Goal: Task Accomplishment & Management: Use online tool/utility

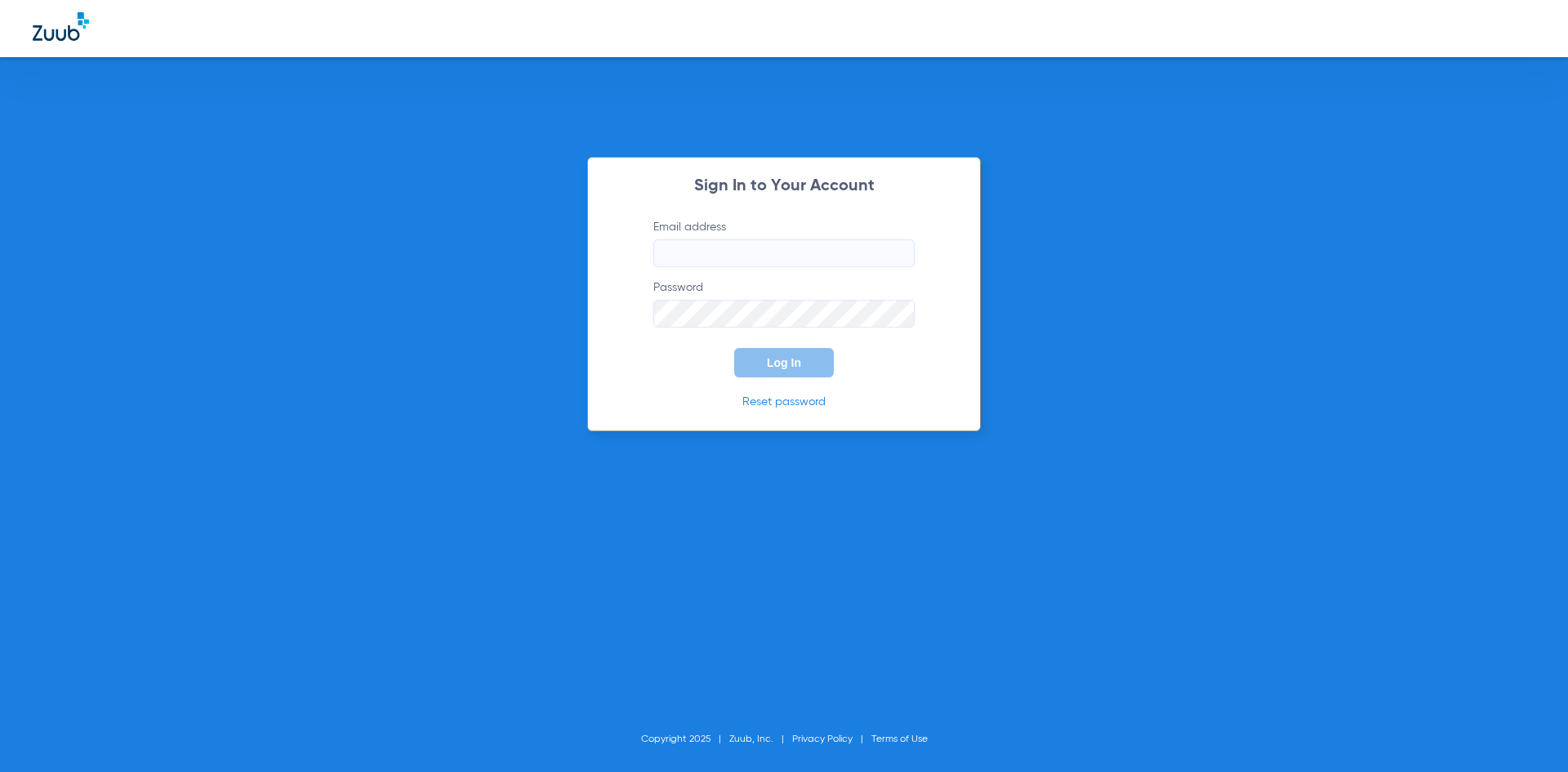
type input "[EMAIL_ADDRESS][DOMAIN_NAME]"
click at [786, 377] on div "Sign In to Your Account Email address [EMAIL_ADDRESS][DOMAIN_NAME] Password Log…" at bounding box center [784, 295] width 394 height 275
click at [774, 361] on span "Log In" at bounding box center [783, 363] width 34 height 13
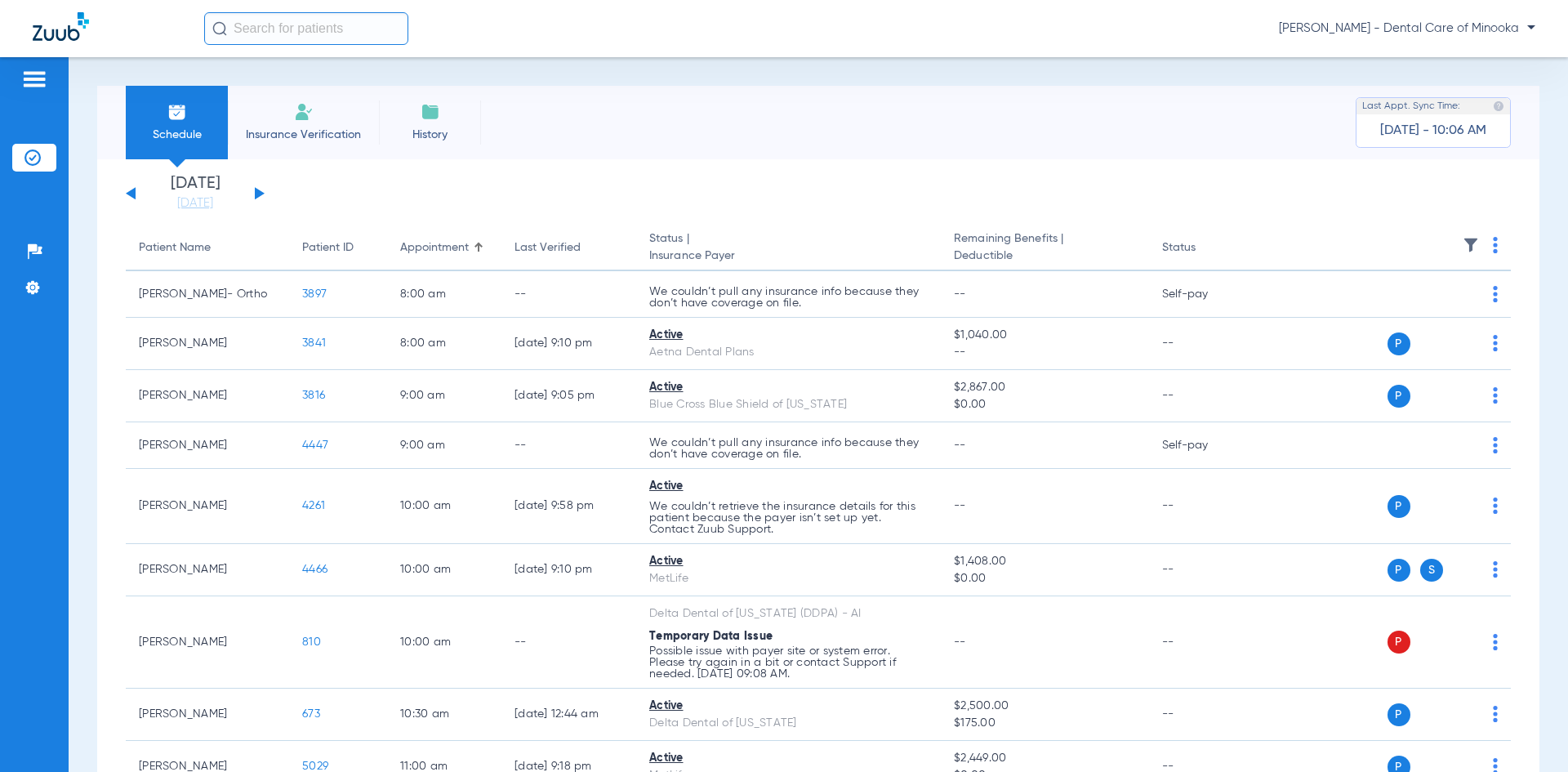
drag, startPoint x: 260, startPoint y: 103, endPoint x: 290, endPoint y: 128, distance: 39.1
click at [260, 103] on li "Insurance Verification" at bounding box center [304, 122] width 151 height 74
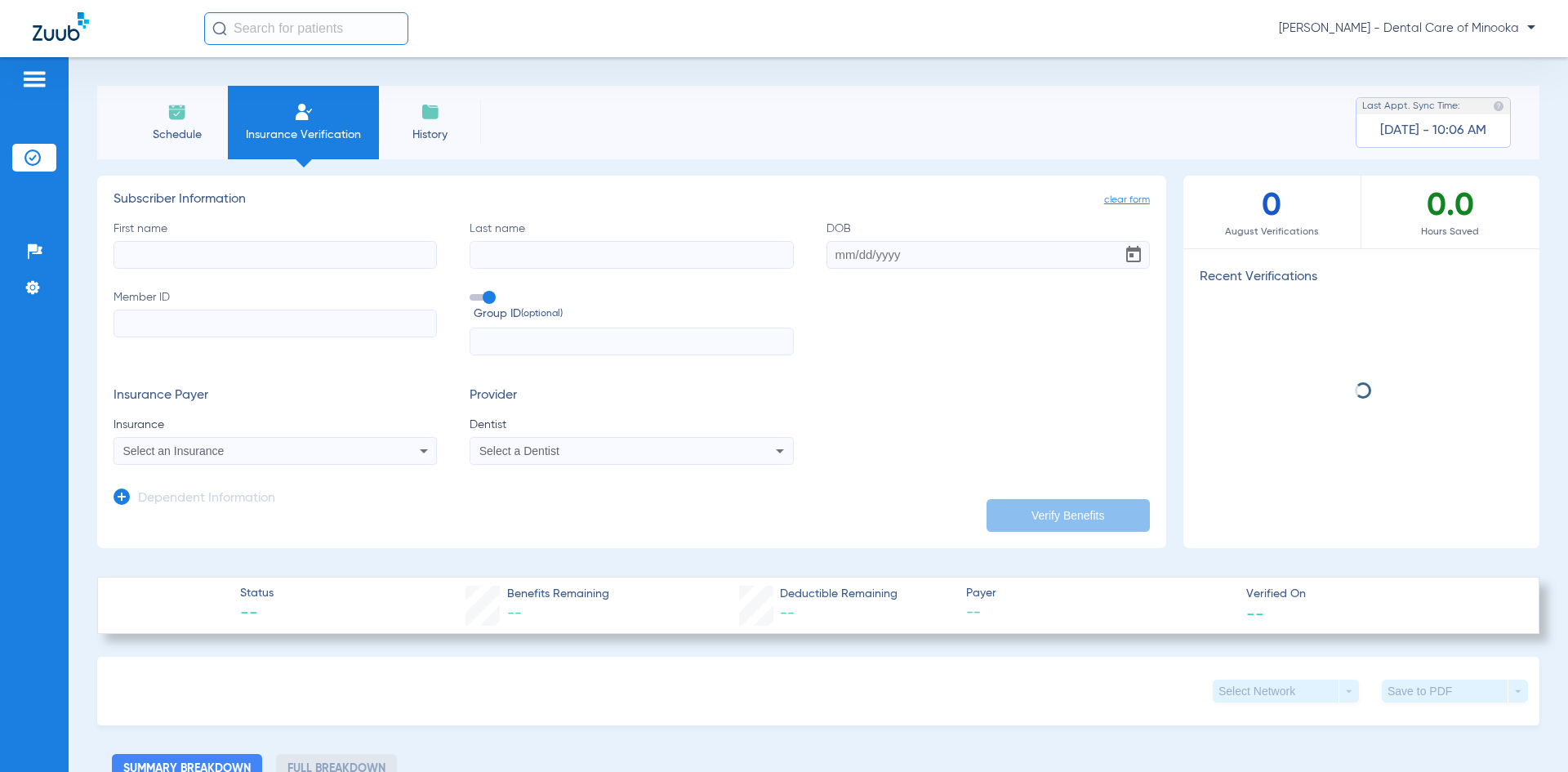
click at [291, 128] on span "Insurance Verification" at bounding box center [303, 135] width 127 height 17
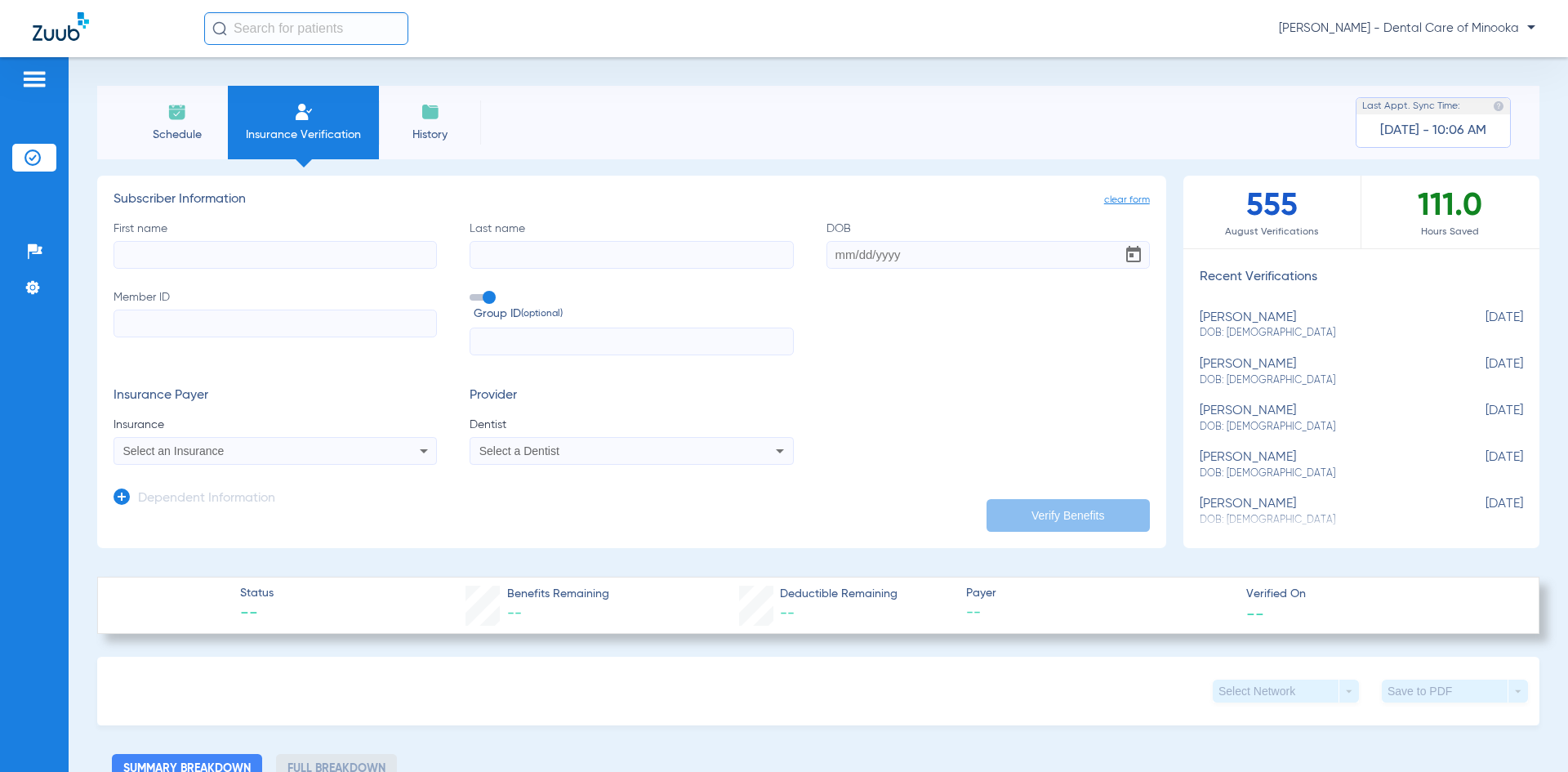
click at [230, 242] on input "First name" at bounding box center [275, 255] width 323 height 28
type input "[PERSON_NAME]"
click at [493, 252] on input "Last name" at bounding box center [631, 255] width 323 height 28
type input "[PERSON_NAME]"
click at [849, 255] on input "DOB" at bounding box center [987, 255] width 323 height 28
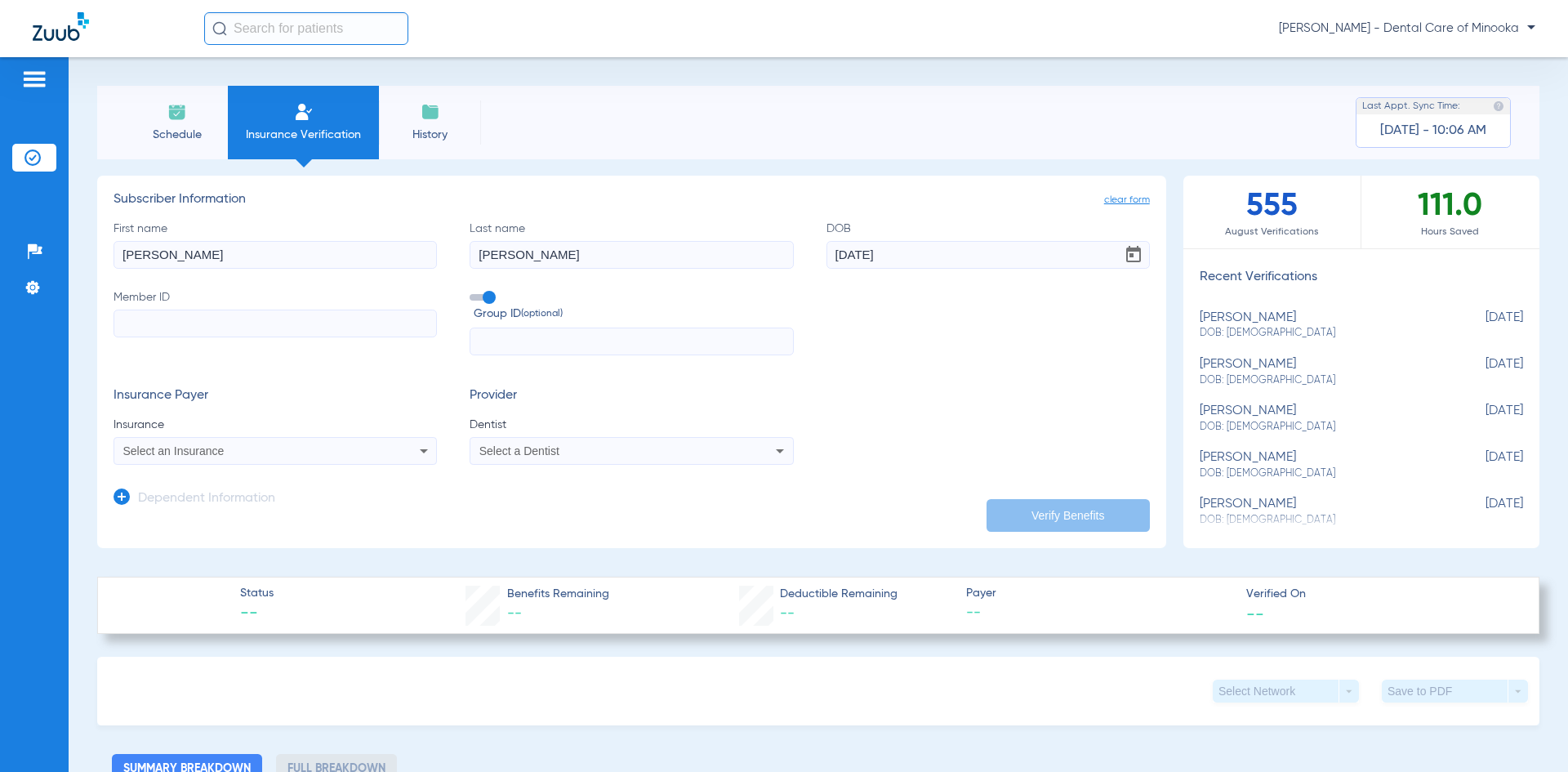
type input "[DATE]"
click at [150, 314] on input "Member ID" at bounding box center [275, 324] width 323 height 28
type input "353608609"
click at [375, 451] on div "Select an Insurance" at bounding box center [275, 451] width 322 height 20
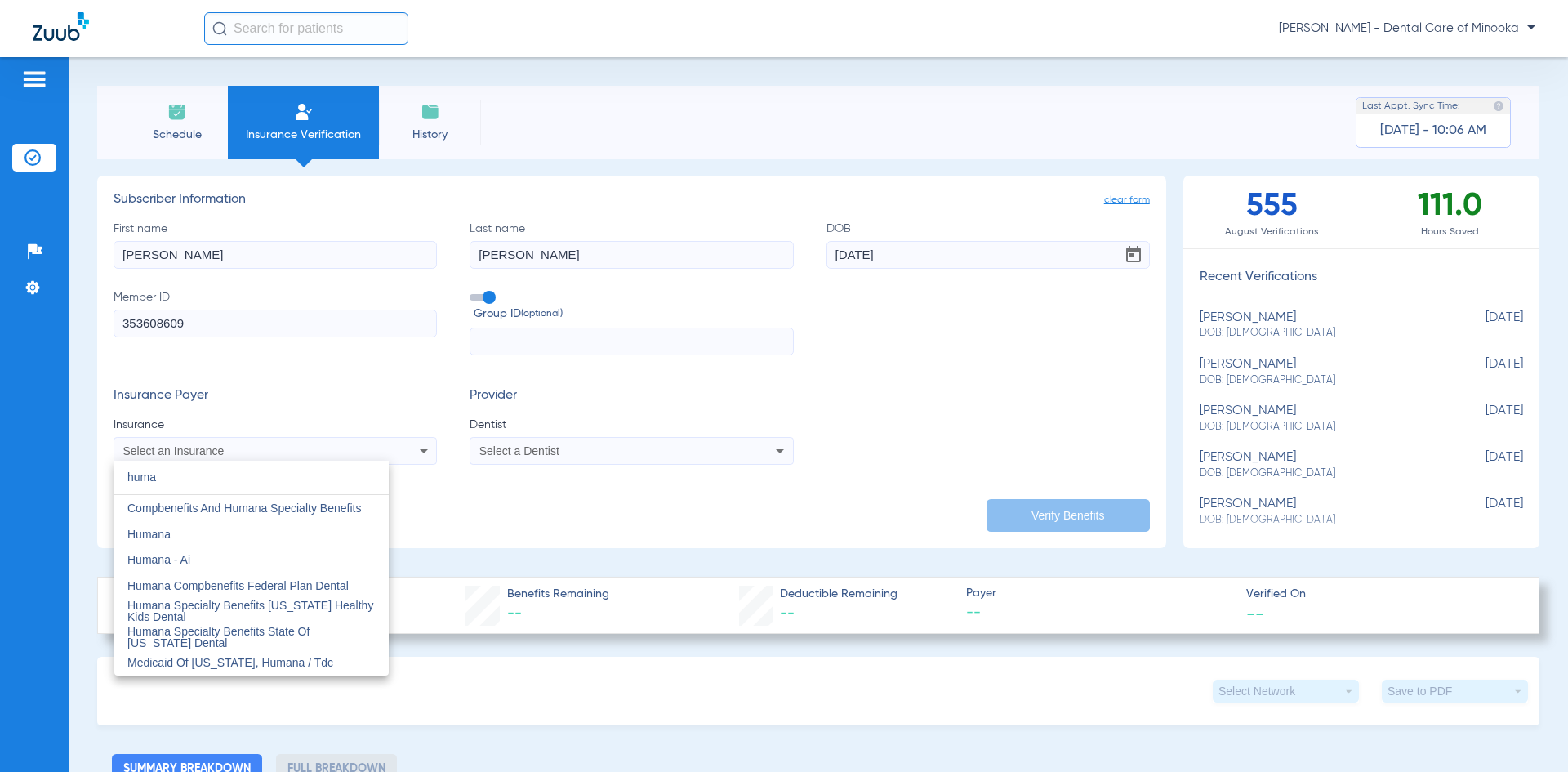
type input "huma"
click at [136, 539] on span "Humana" at bounding box center [149, 535] width 43 height 13
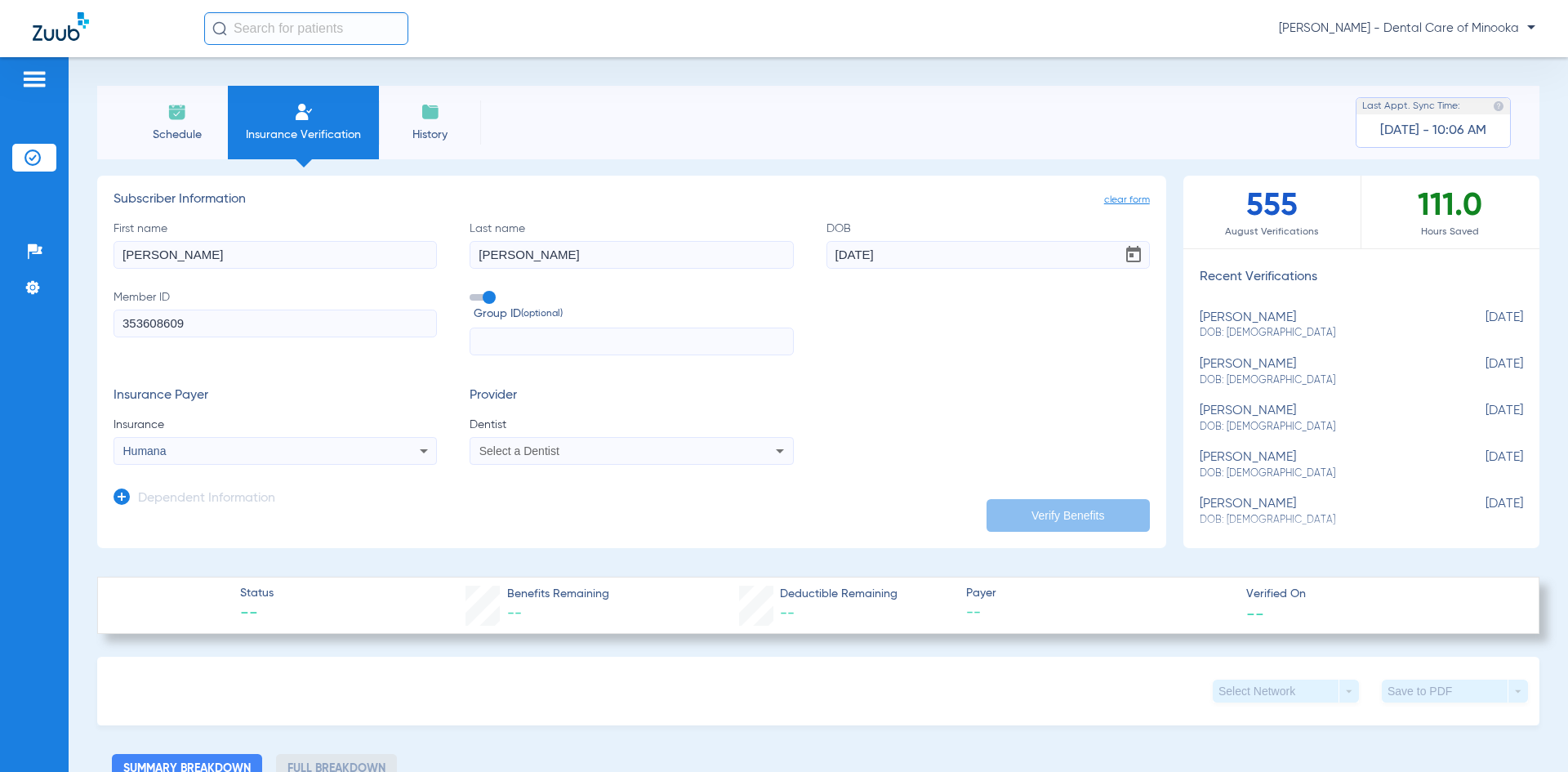
click at [624, 463] on mat-select "Select a Dentist" at bounding box center [631, 451] width 323 height 28
click at [619, 457] on div "Select a Dentist" at bounding box center [601, 451] width 244 height 12
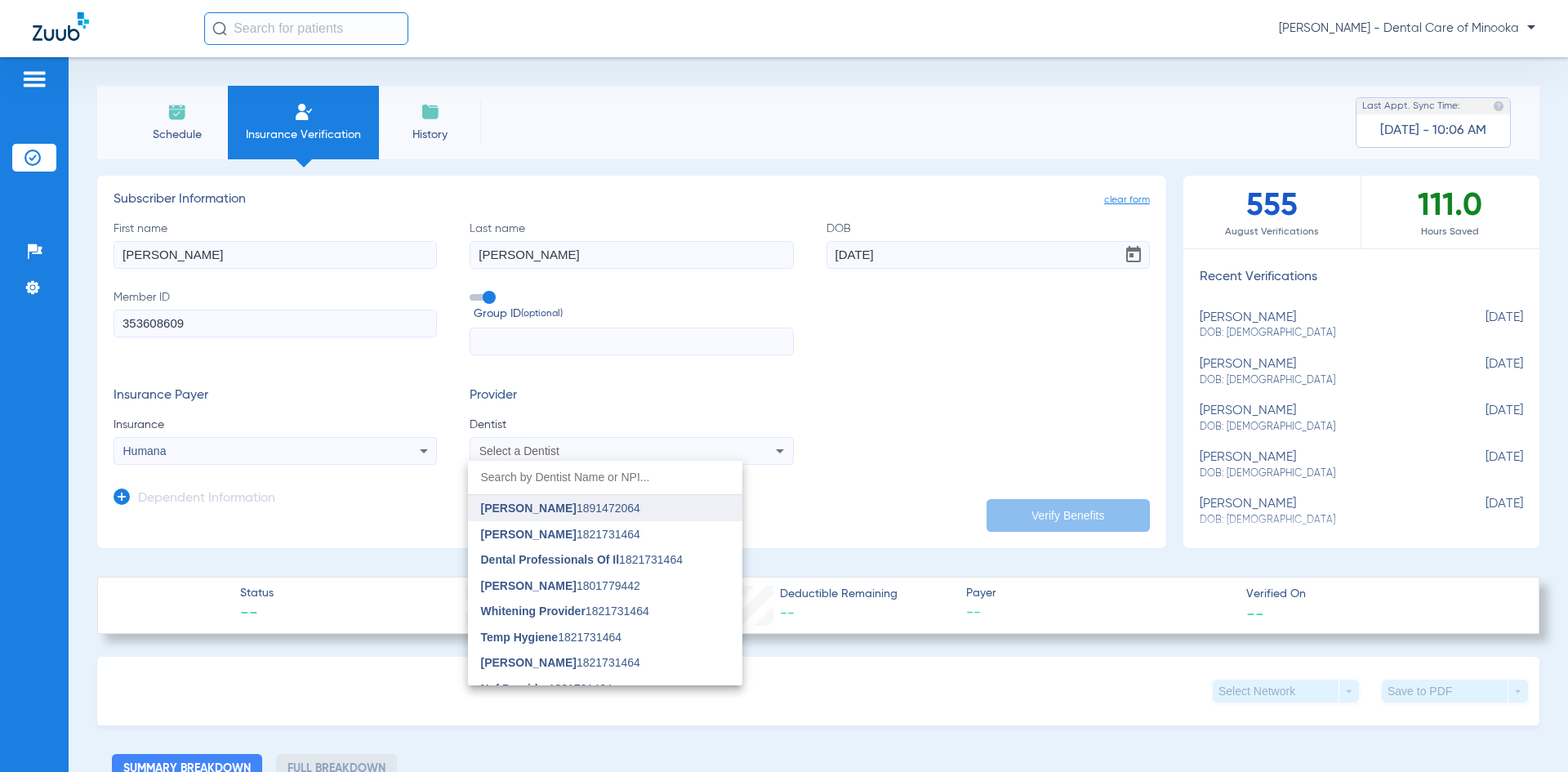
click at [611, 508] on span "[PERSON_NAME] 1891472064" at bounding box center [561, 508] width 160 height 12
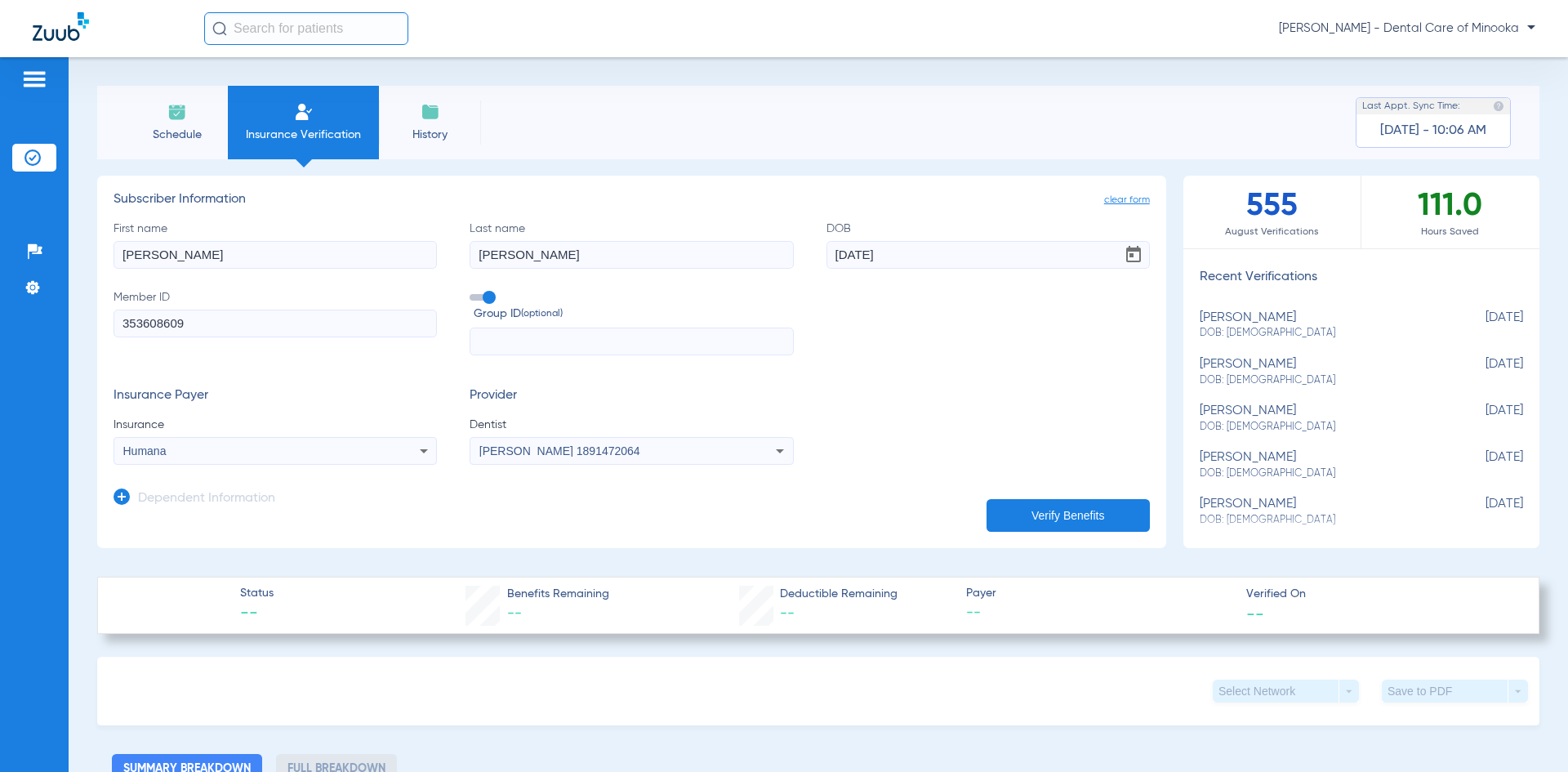
click at [1022, 510] on button "Verify Benefits" at bounding box center [1068, 515] width 164 height 33
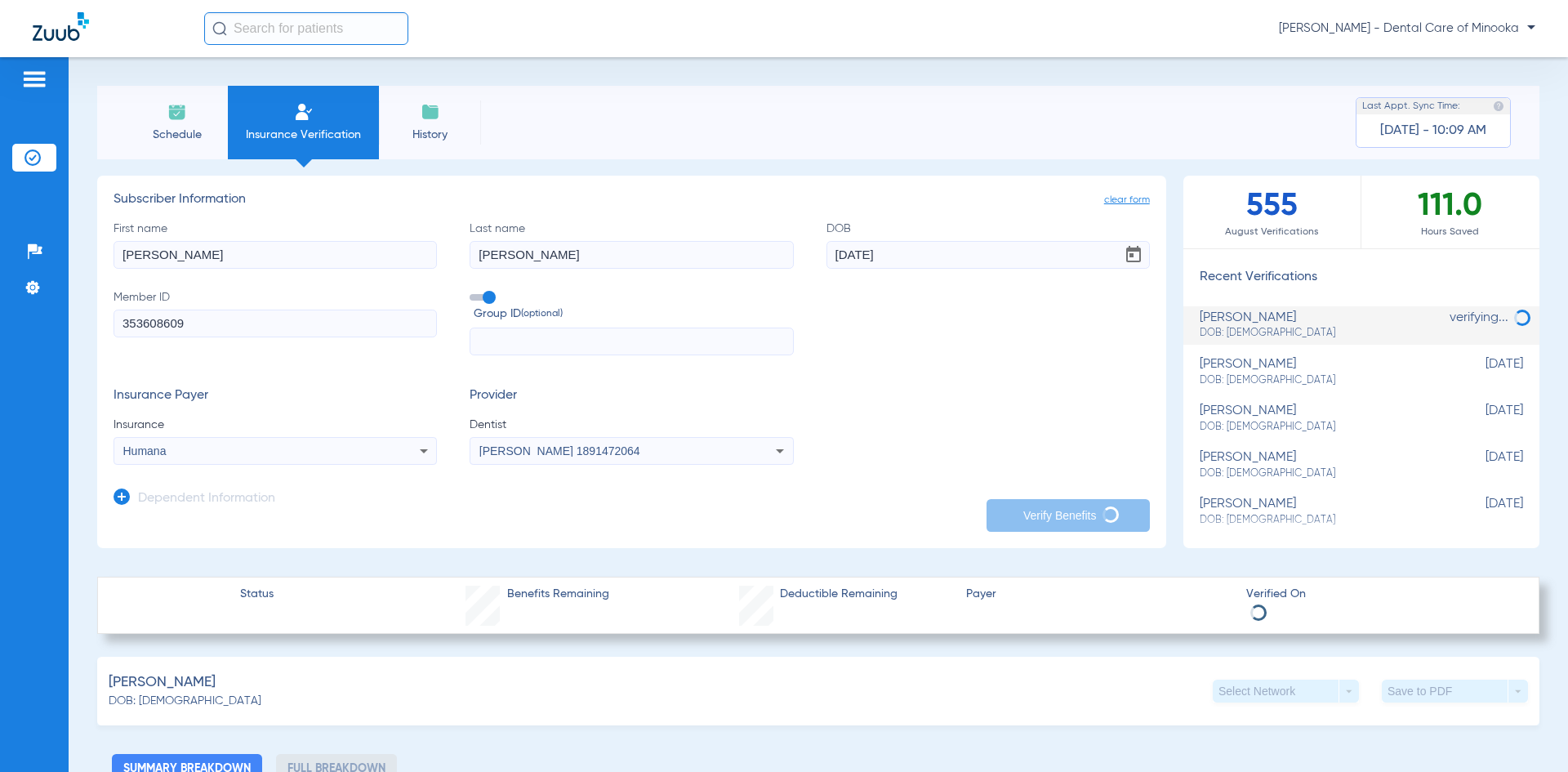
drag, startPoint x: 211, startPoint y: 324, endPoint x: -66, endPoint y: 336, distance: 277.3
click at [0, 336] on html "[PERSON_NAME] - Dental Care of Minooka Patients Insurance Verification Setup He…" at bounding box center [784, 386] width 1568 height 772
type input "h6779818"
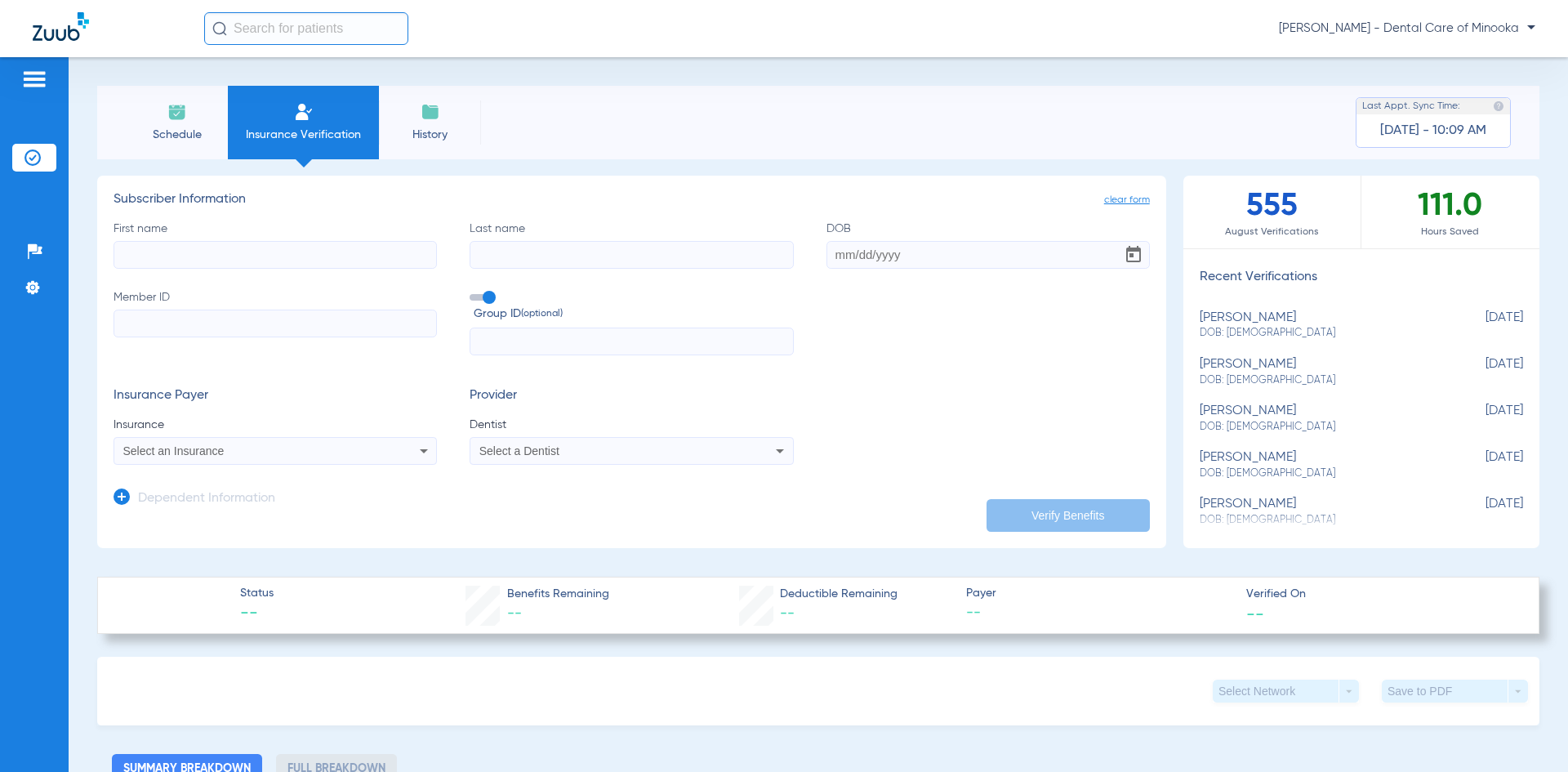
drag, startPoint x: 225, startPoint y: 244, endPoint x: 226, endPoint y: 253, distance: 9.1
click at [226, 253] on input "First name" at bounding box center [275, 255] width 323 height 28
type input "[PERSON_NAME]"
click at [487, 257] on input "Last name" at bounding box center [631, 255] width 323 height 28
click at [482, 253] on input "tallez" at bounding box center [631, 255] width 323 height 28
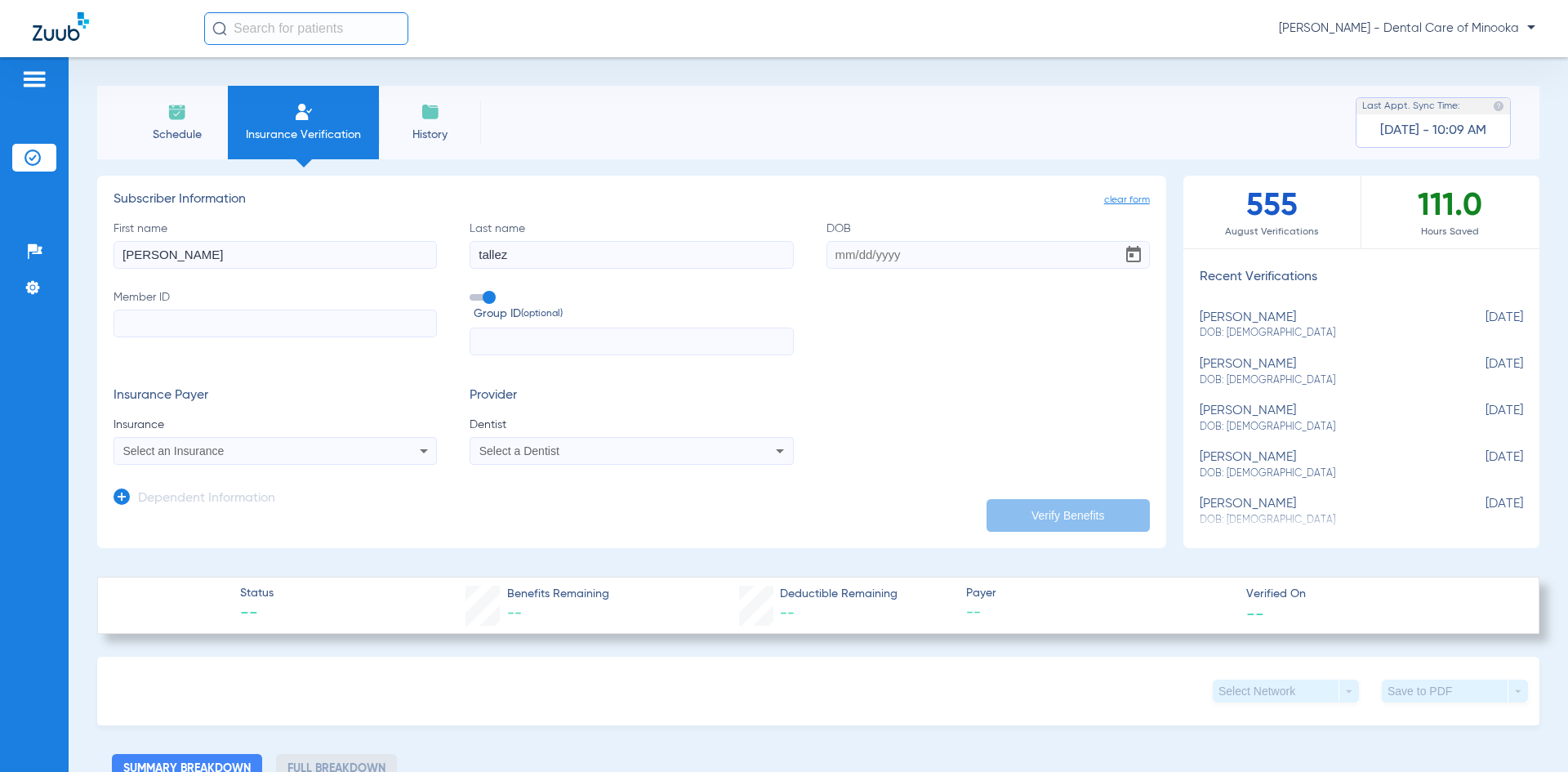
click at [486, 253] on input "tallez" at bounding box center [631, 255] width 323 height 28
type input "[PERSON_NAME]"
click at [844, 261] on input "DOB" at bounding box center [987, 255] width 323 height 28
type input "[DATE]"
click at [192, 328] on input "Member ID" at bounding box center [275, 324] width 323 height 28
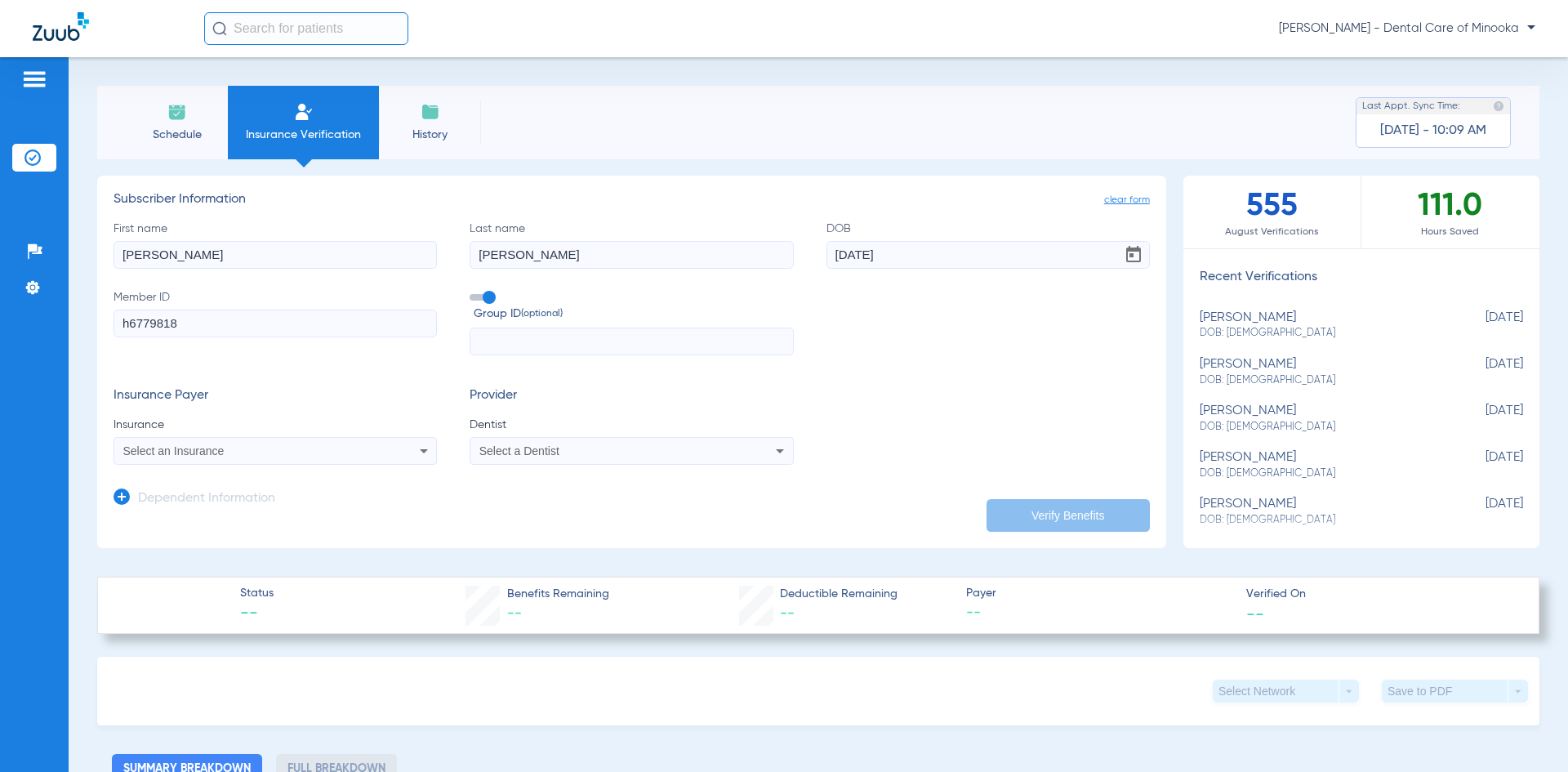
type input "h6779818"
click at [179, 452] on span "Select an Insurance" at bounding box center [174, 451] width 101 height 13
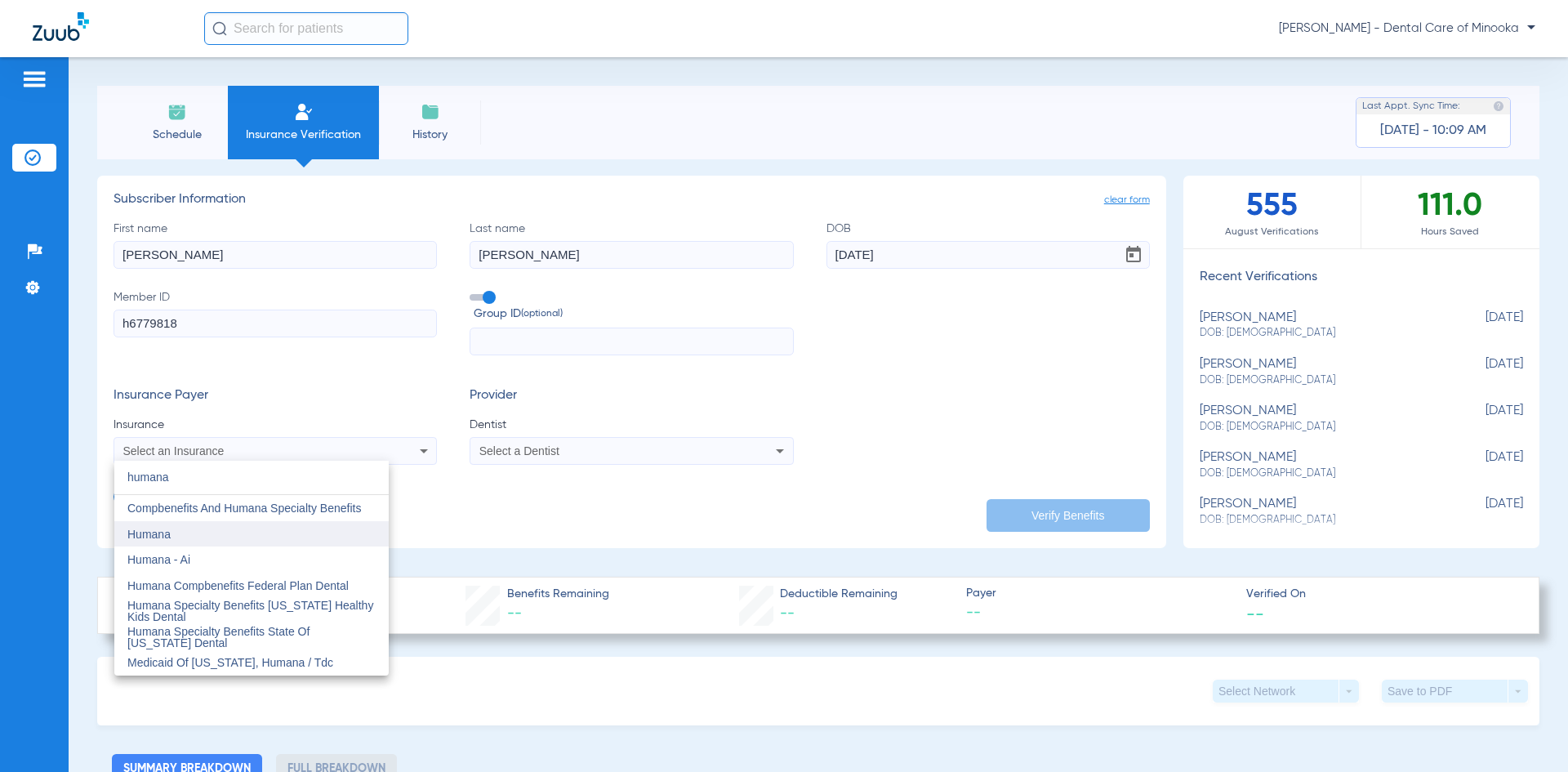
type input "humana"
click at [187, 536] on mat-option "Humana" at bounding box center [251, 535] width 275 height 26
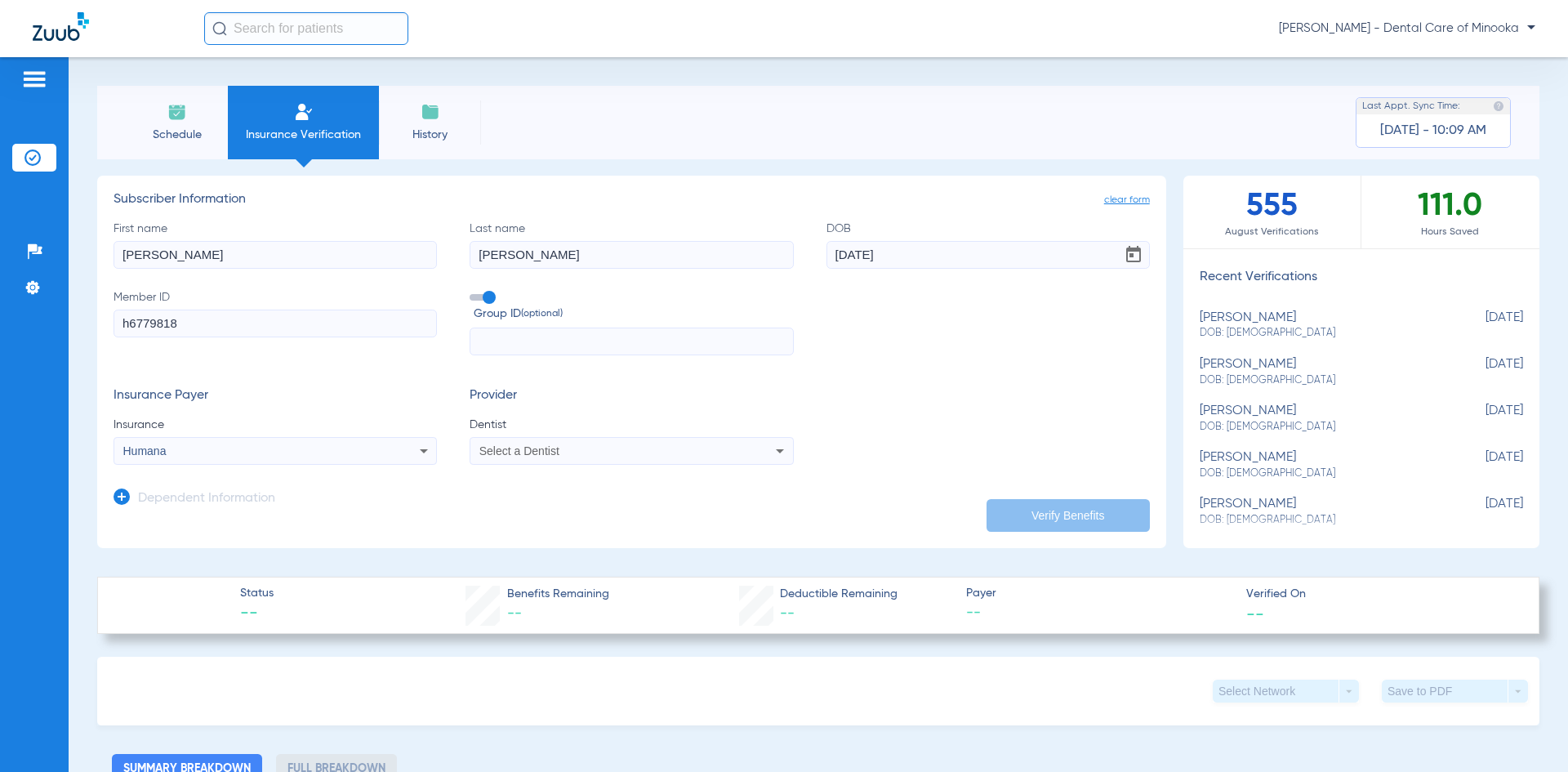
click at [547, 457] on div "Select a Dentist" at bounding box center [631, 451] width 322 height 20
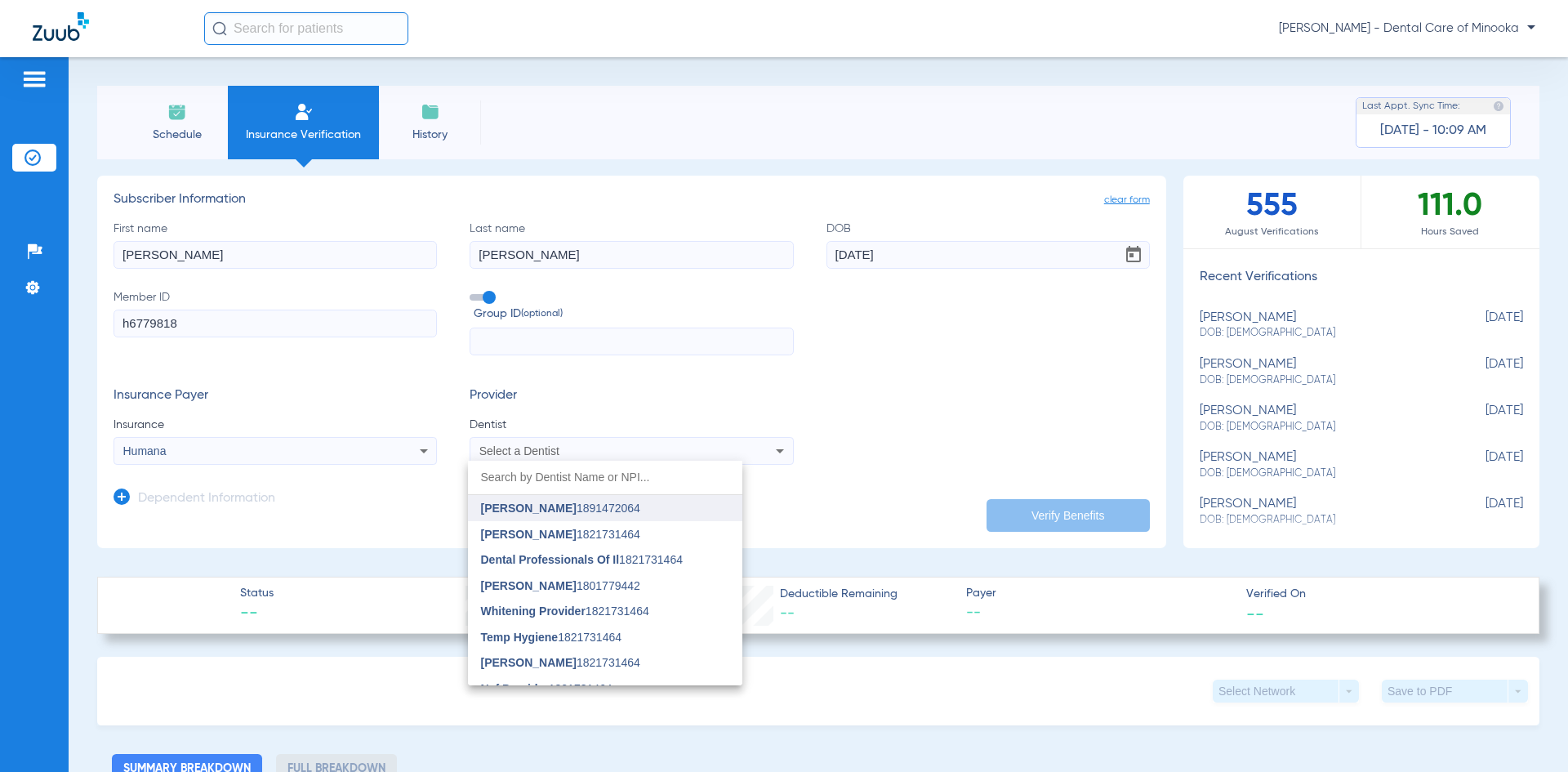
click at [556, 509] on span "[PERSON_NAME]" at bounding box center [529, 508] width 96 height 13
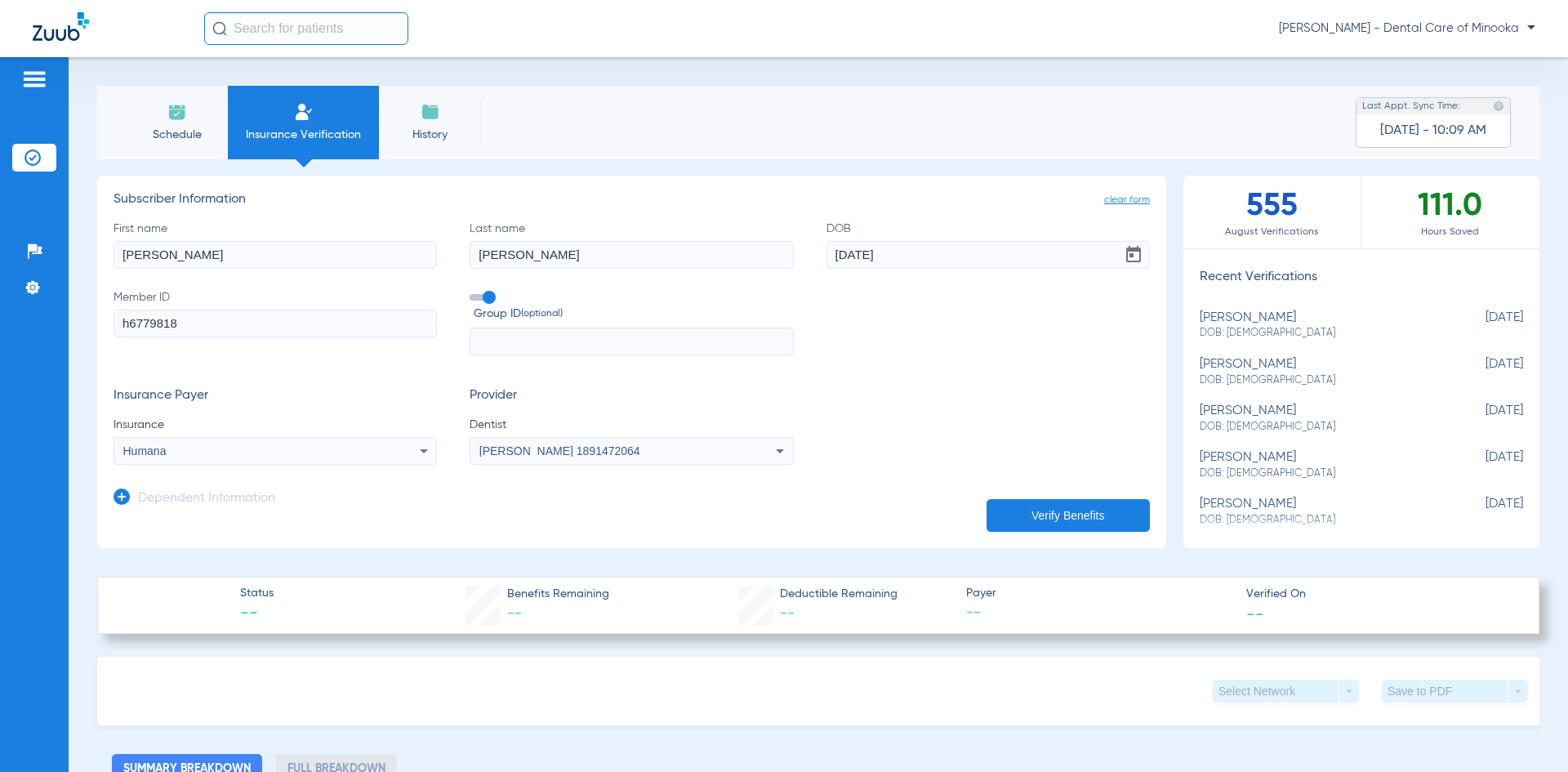
click at [1059, 509] on button "Verify Benefits" at bounding box center [1068, 515] width 164 height 33
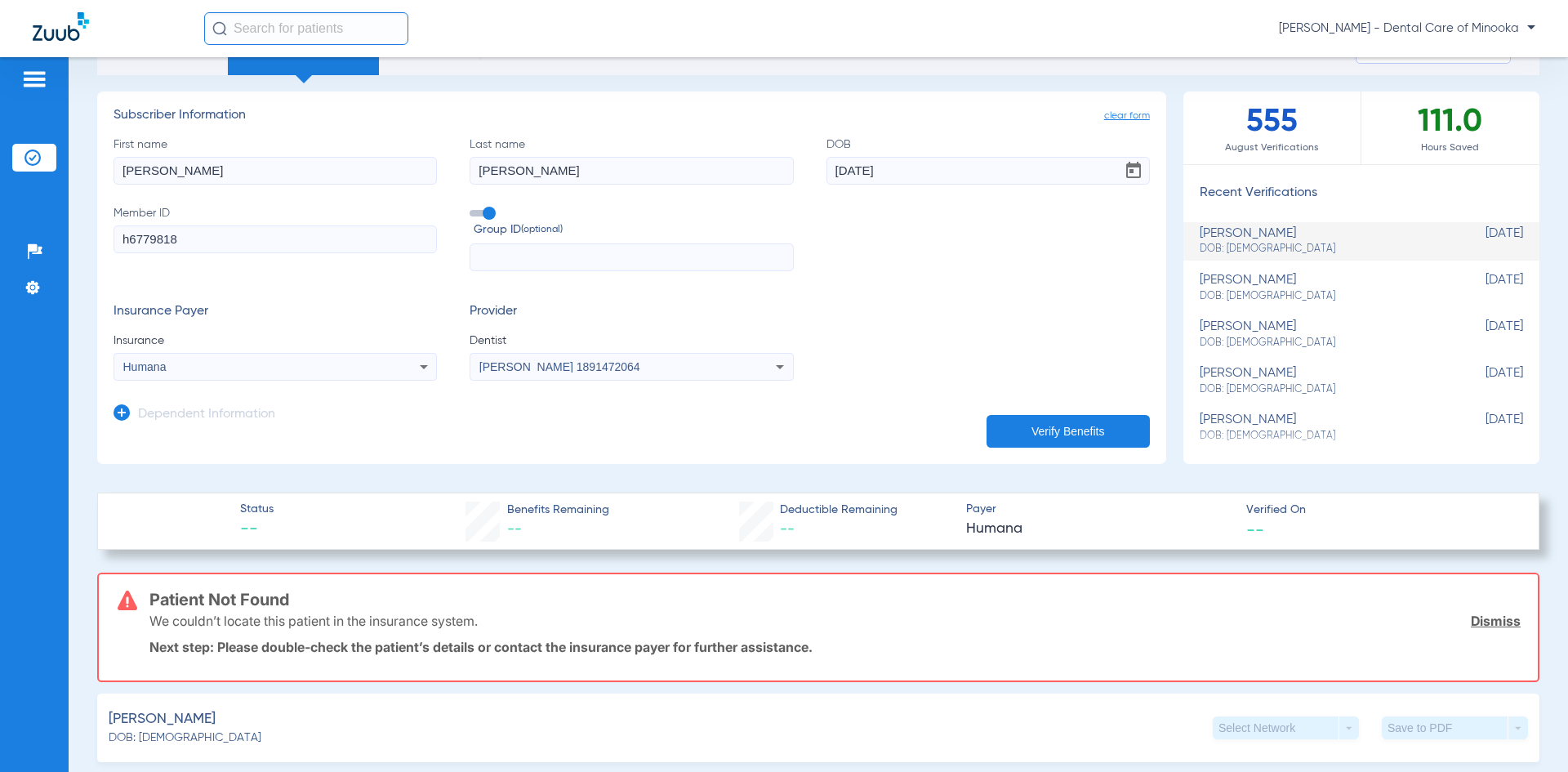
scroll to position [82, 0]
click at [1254, 237] on div "linda tellez DOB: 05/28/1959" at bounding box center [1321, 244] width 241 height 31
click at [1200, 235] on div "linda tellez DOB: 05/28/1959" at bounding box center [1321, 244] width 241 height 31
click at [1217, 232] on div "linda tellez DOB: 05/28/1959" at bounding box center [1321, 244] width 241 height 31
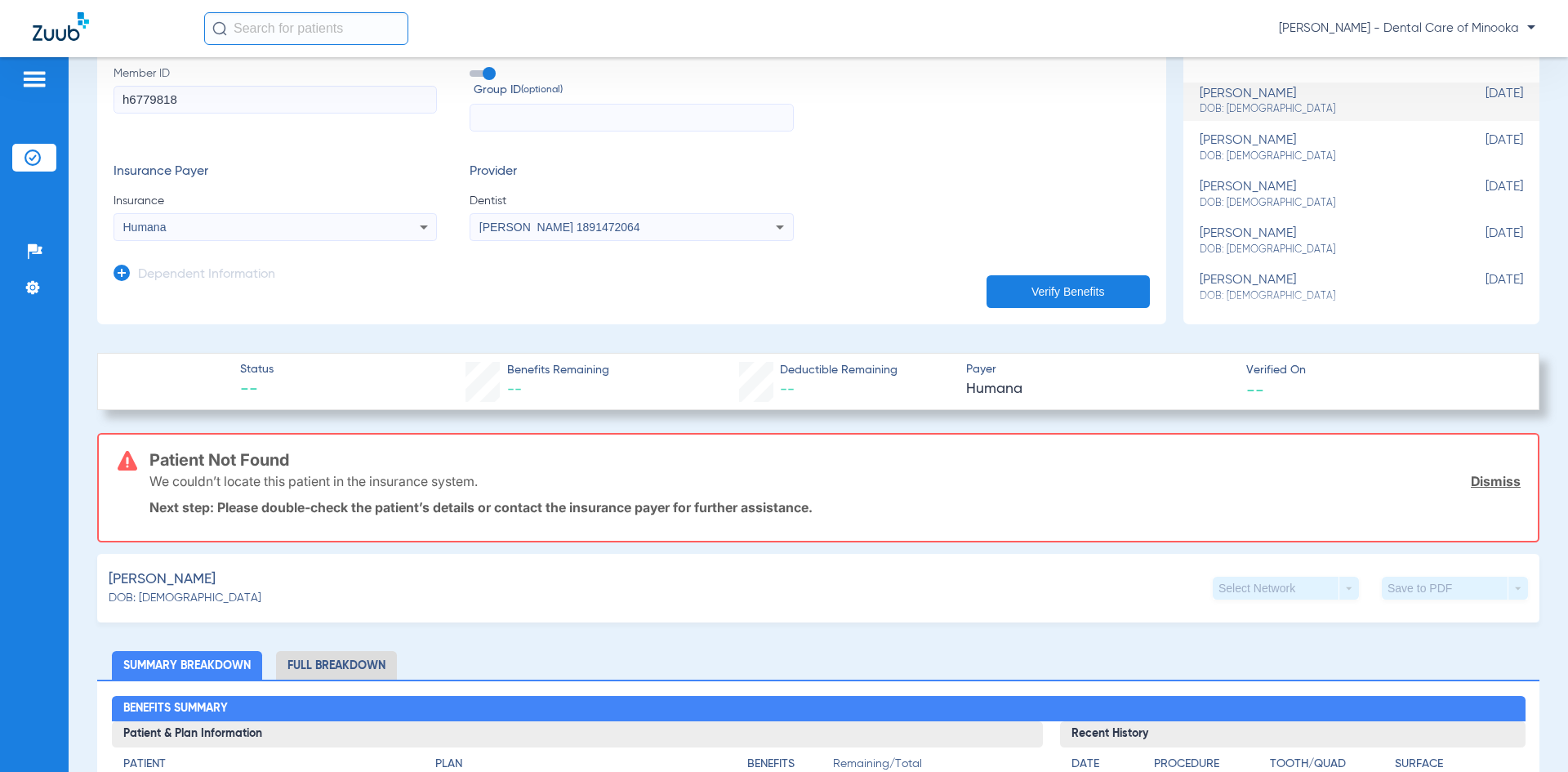
scroll to position [0, 0]
